Goal: Navigation & Orientation: Find specific page/section

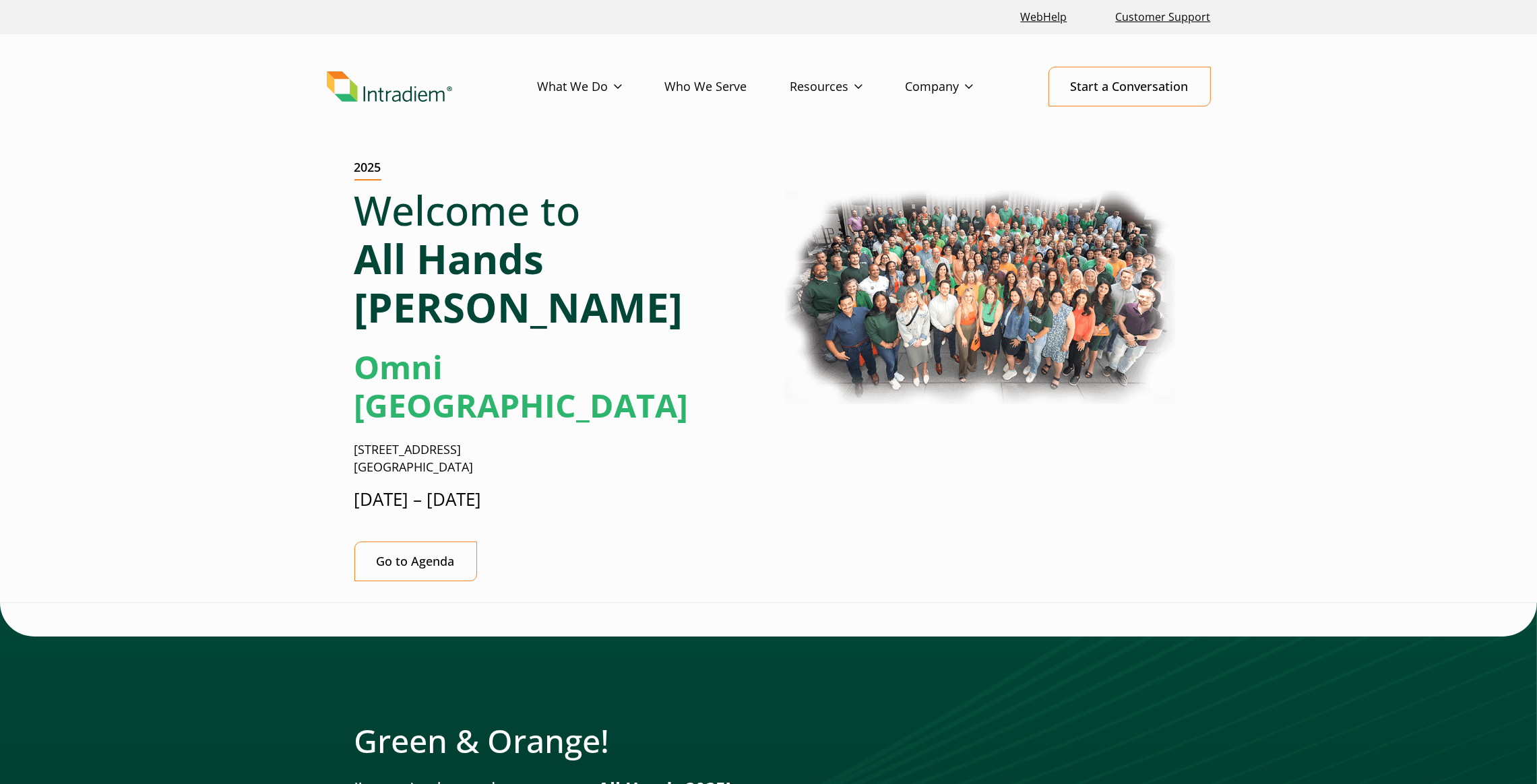
scroll to position [47, 0]
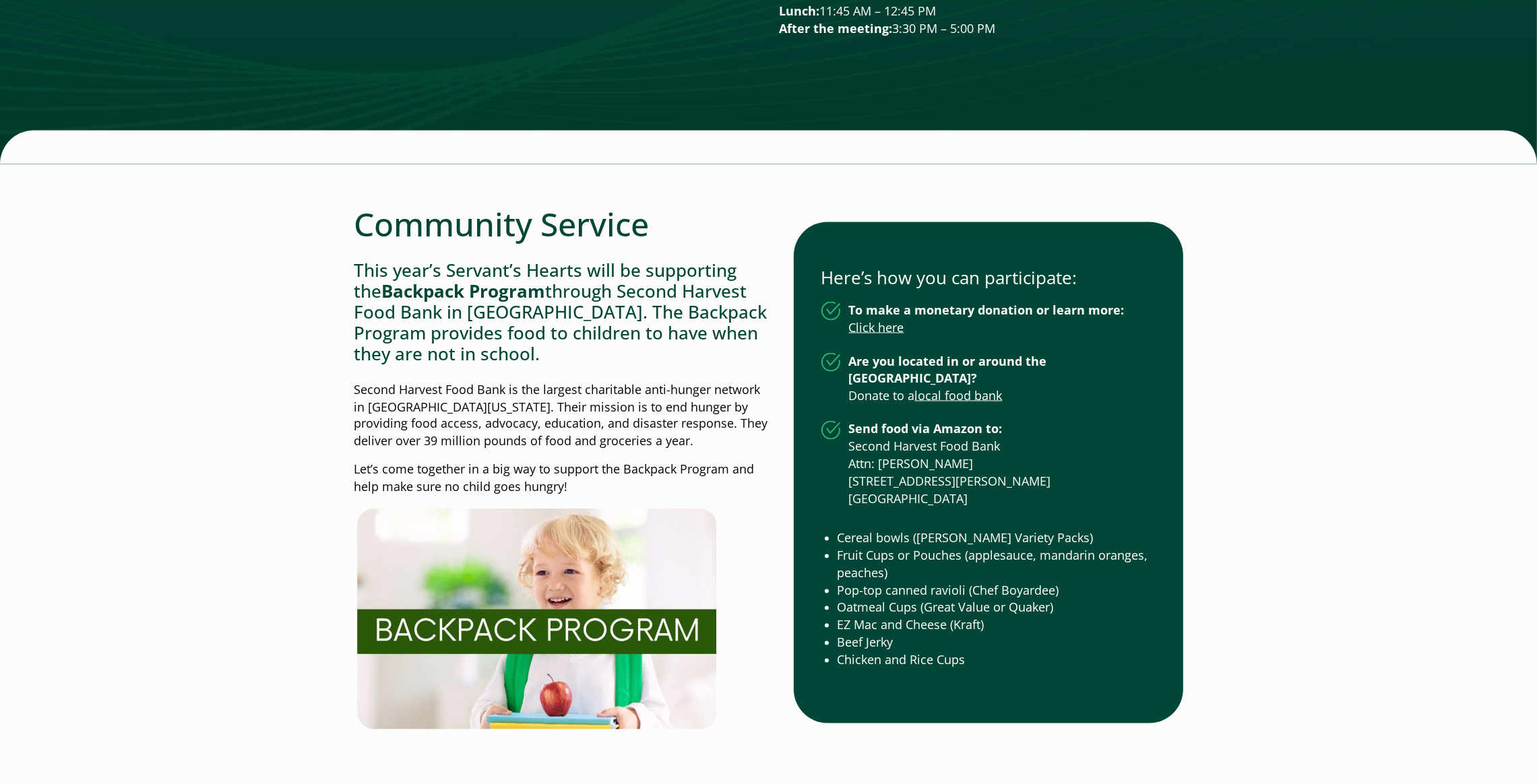
scroll to position [3480, 0]
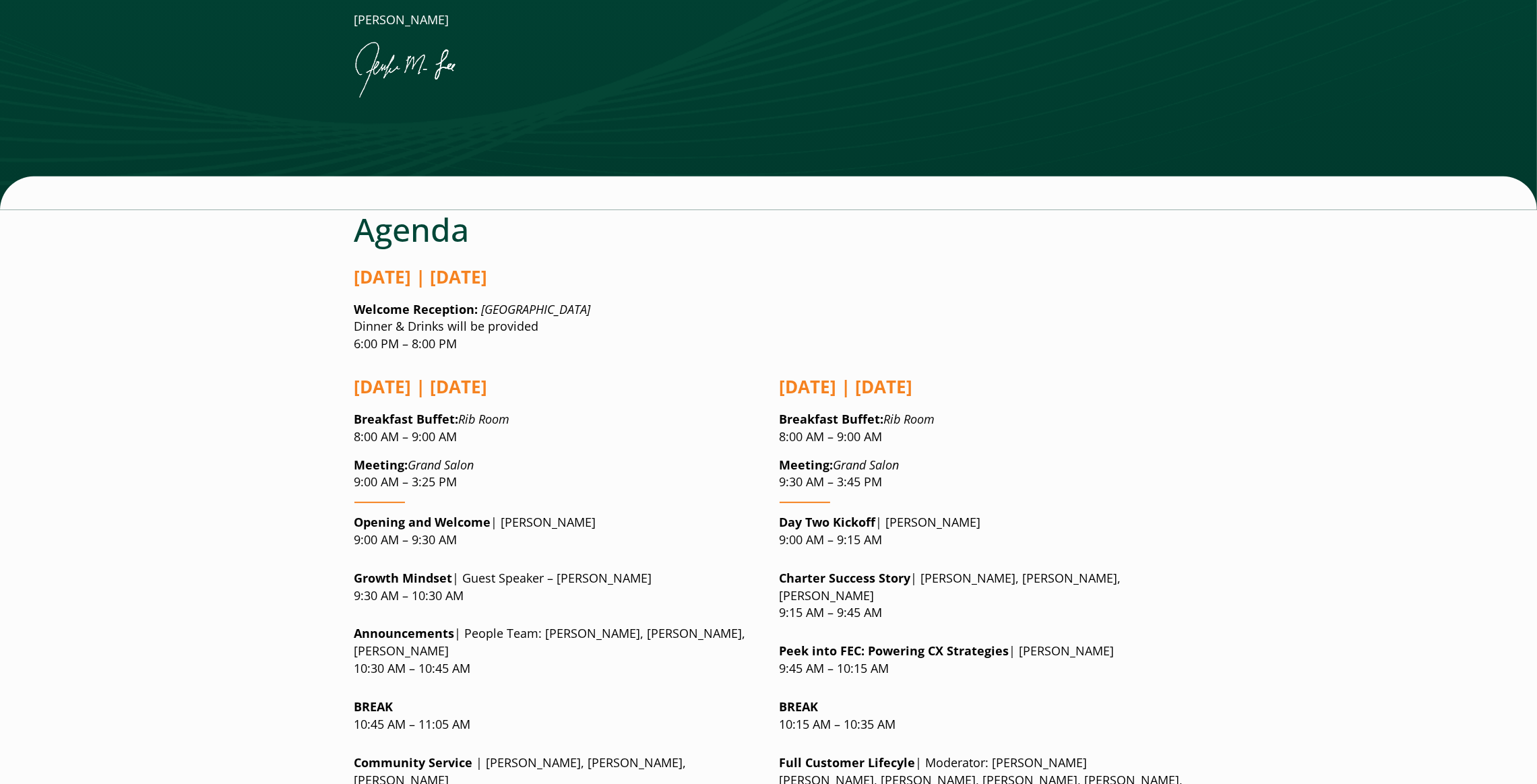
scroll to position [801, 0]
drag, startPoint x: 492, startPoint y: 379, endPoint x: 415, endPoint y: 379, distance: 77.0
click at [415, 456] on p "Meeting: Grand Salon 9:00 AM – 3:25 PM" at bounding box center [556, 473] width 404 height 35
copy em "rand Salon"
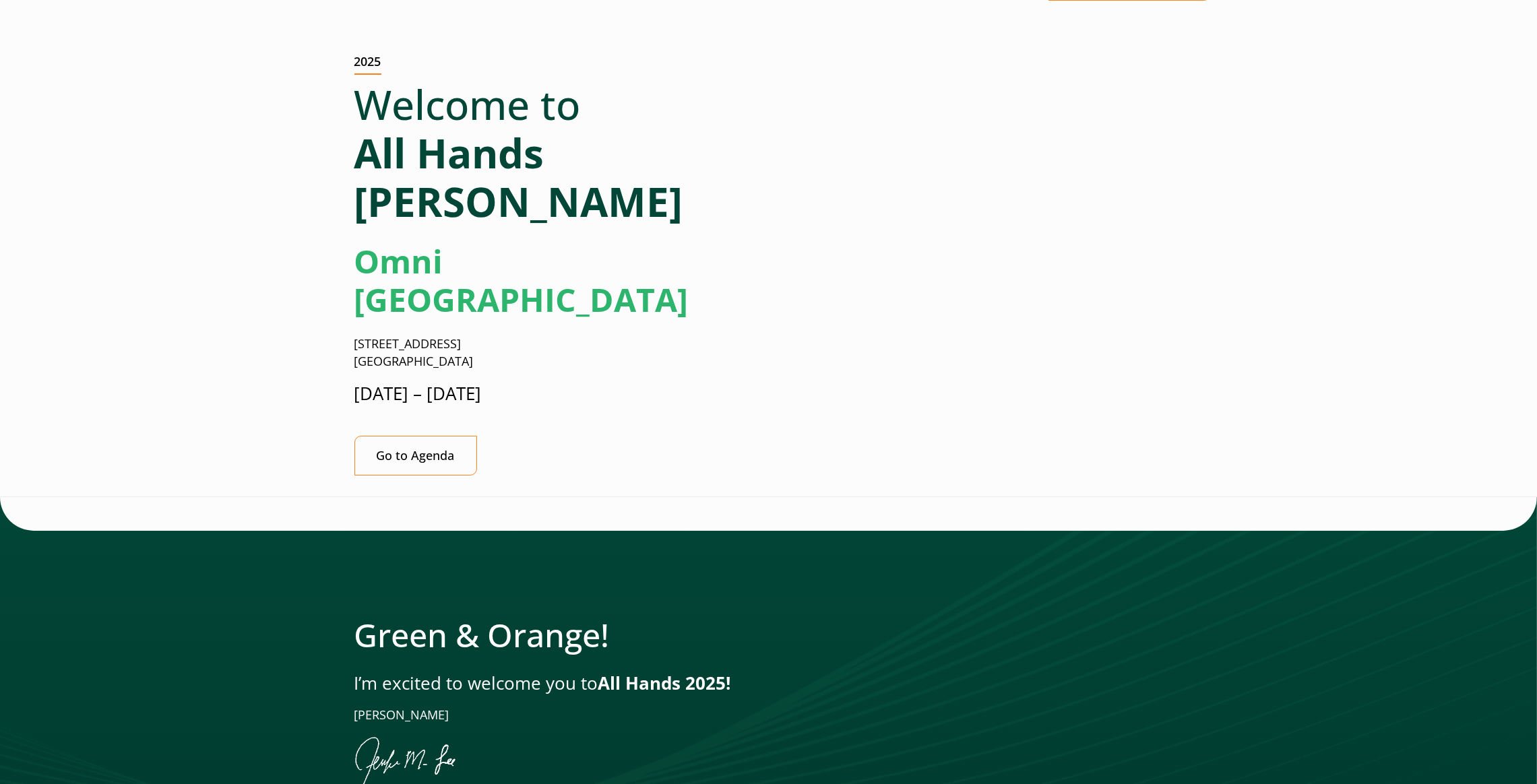
scroll to position [0, 7]
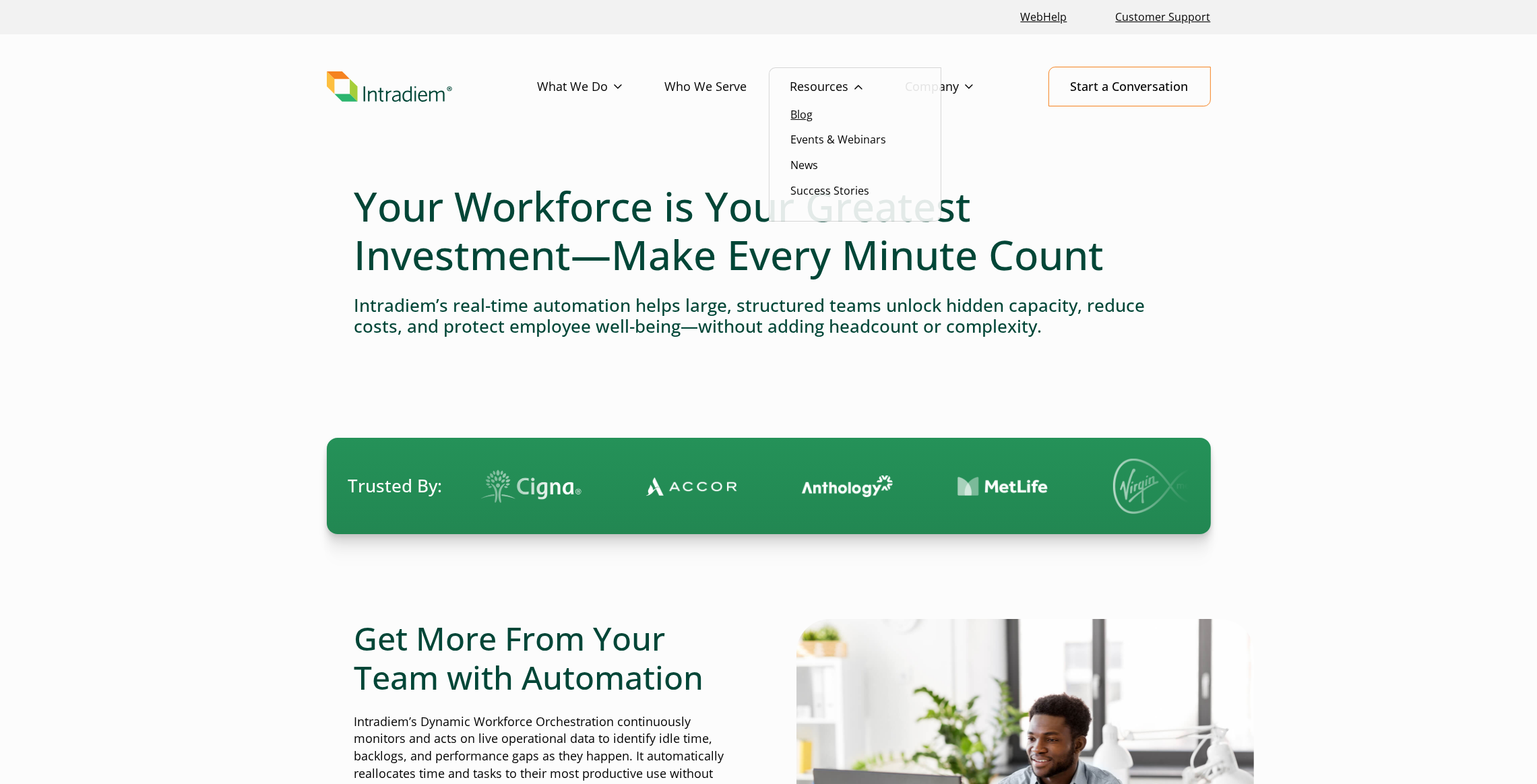
click at [800, 114] on link "Blog" at bounding box center [801, 114] width 22 height 15
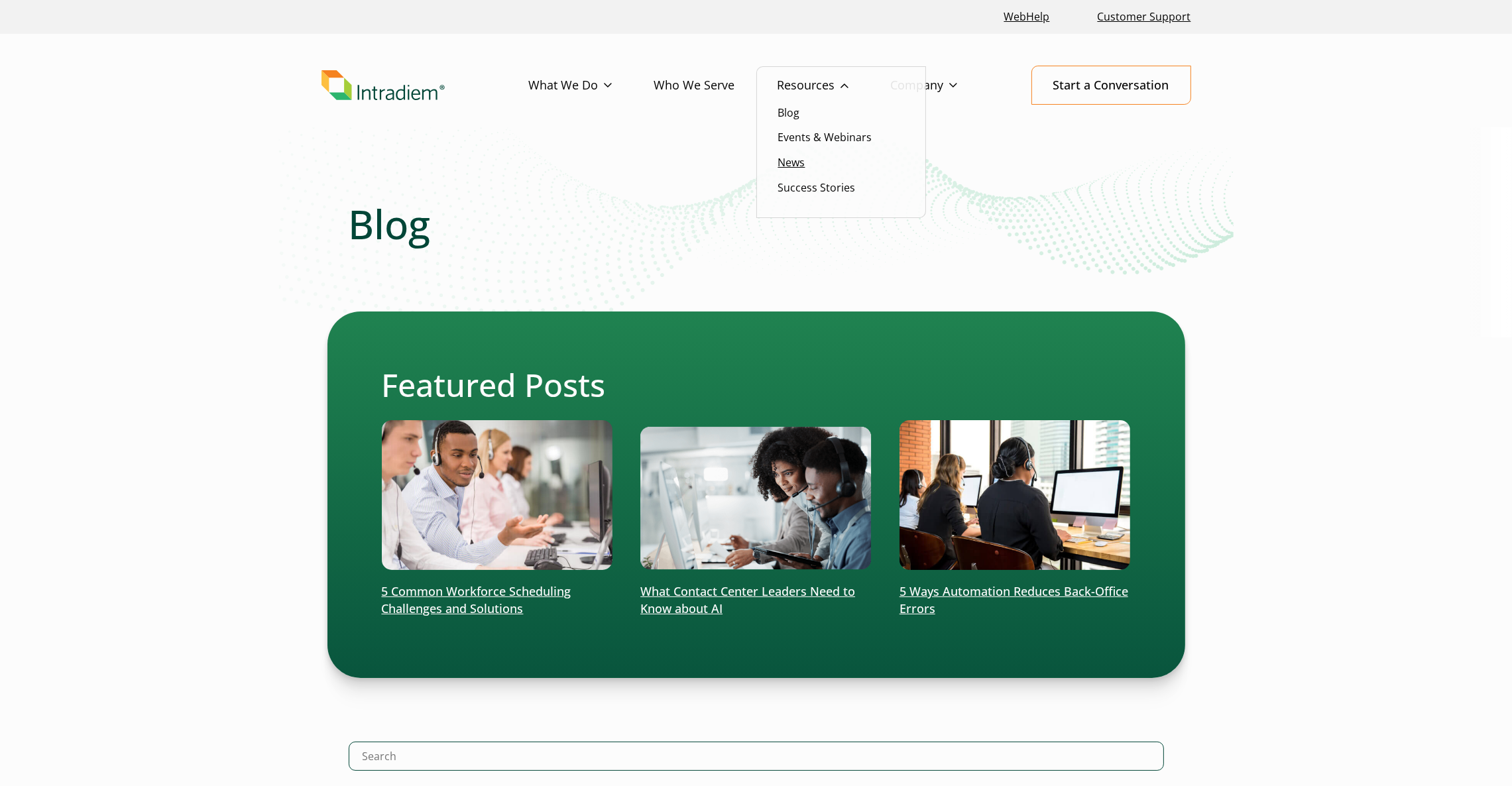
click at [791, 162] on link "News" at bounding box center [792, 163] width 28 height 15
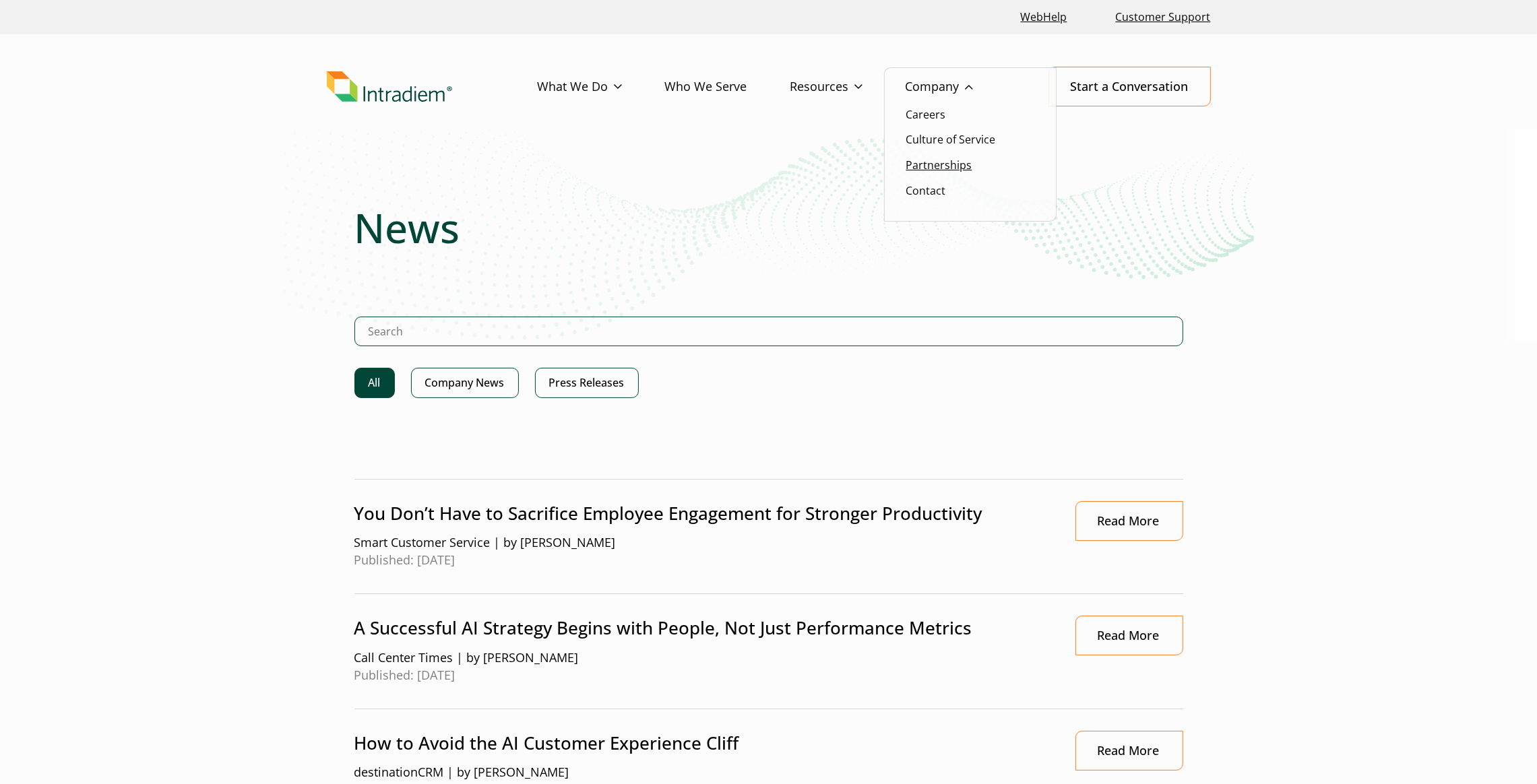
click at [940, 165] on link "Partnerships" at bounding box center [939, 165] width 66 height 15
